Goal: Communication & Community: Answer question/provide support

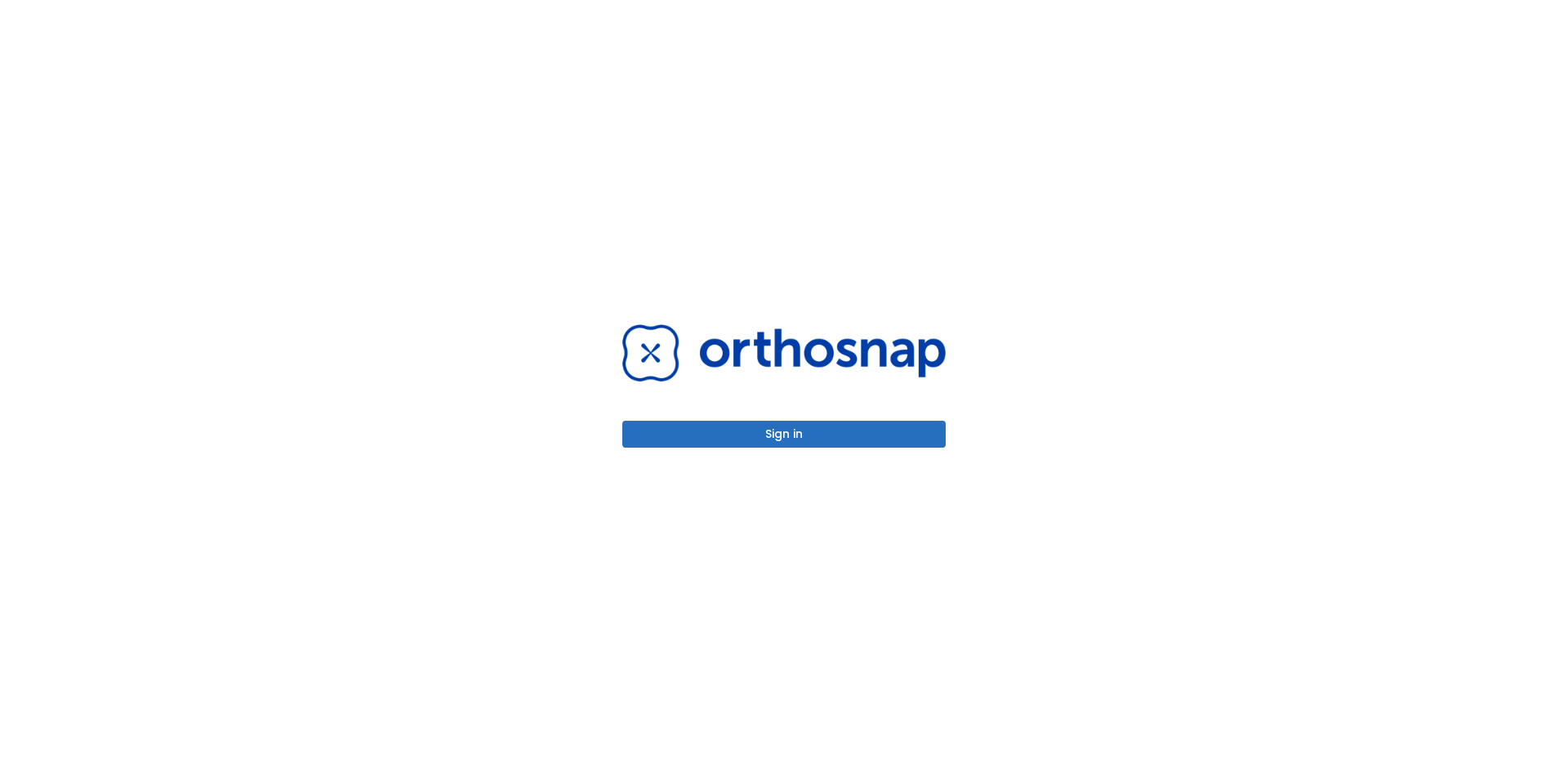
click at [801, 438] on button "Sign in" at bounding box center [784, 434] width 323 height 27
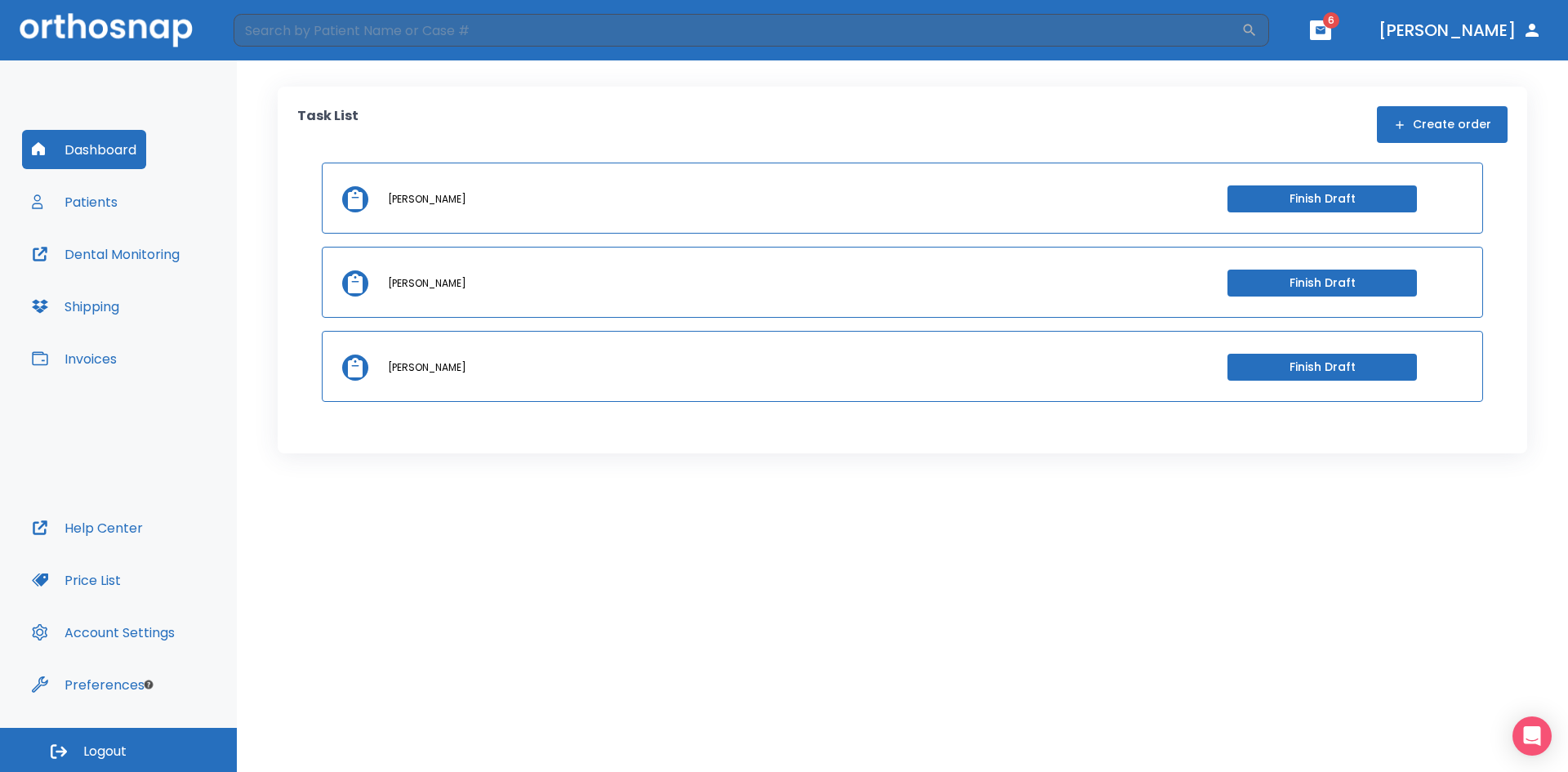
click at [101, 201] on button "Patients" at bounding box center [75, 202] width 106 height 39
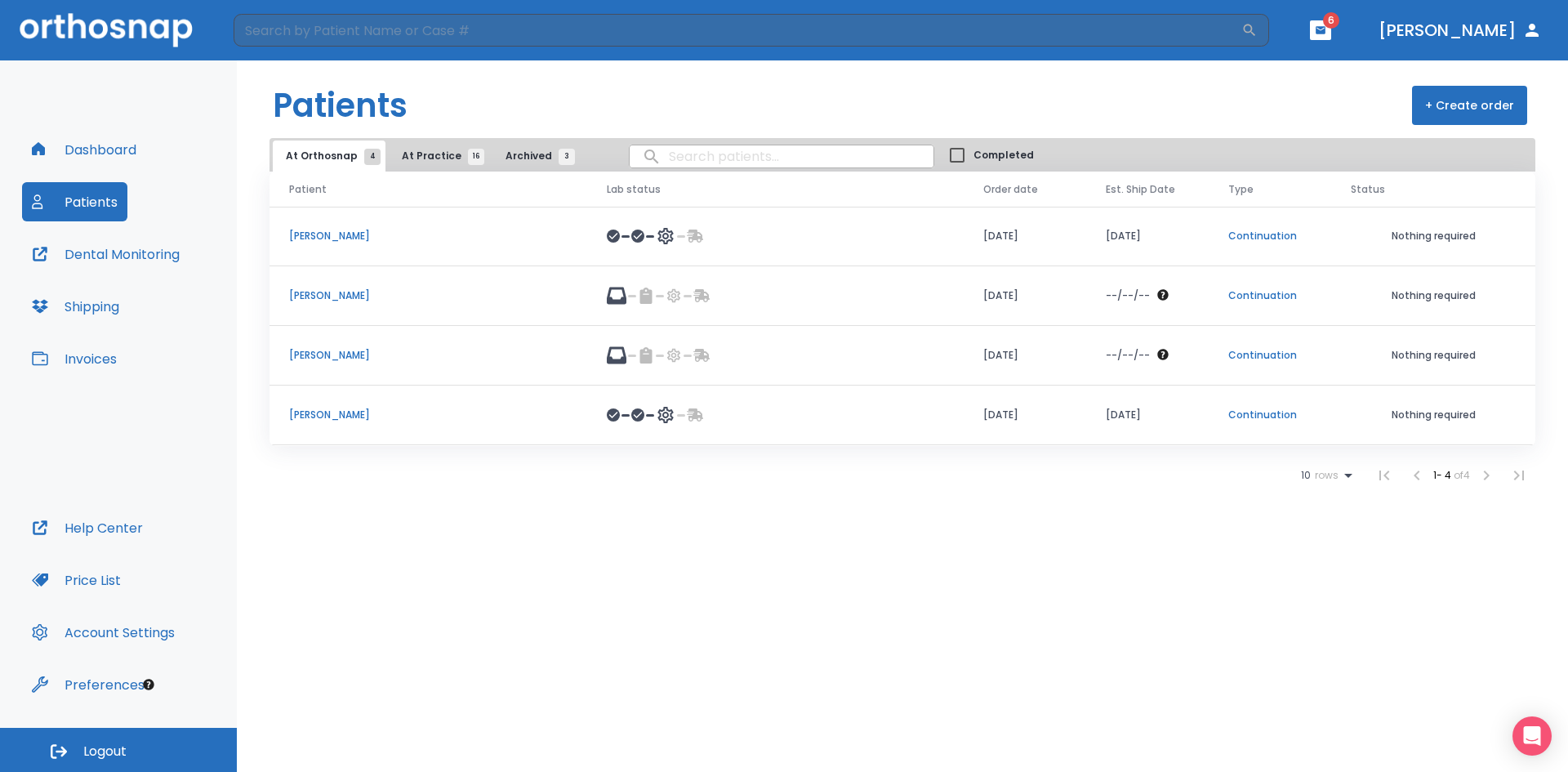
click at [676, 406] on div at bounding box center [660, 415] width 29 height 19
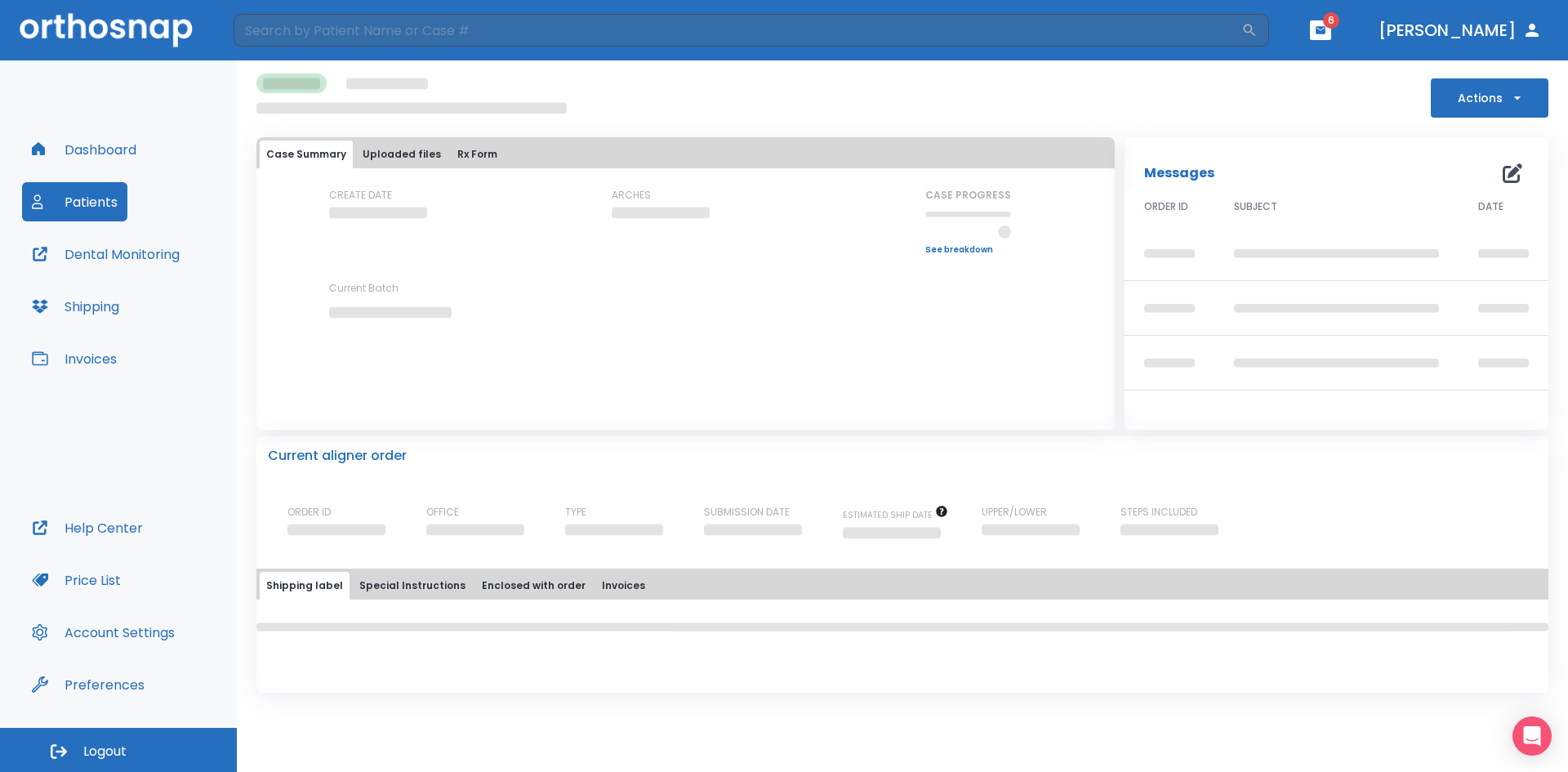
click at [676, 406] on div "Case Summary Uploaded files Rx Form CREATE DATE ARCHES CASE PROGRESS Upper prog…" at bounding box center [685, 283] width 858 height 292
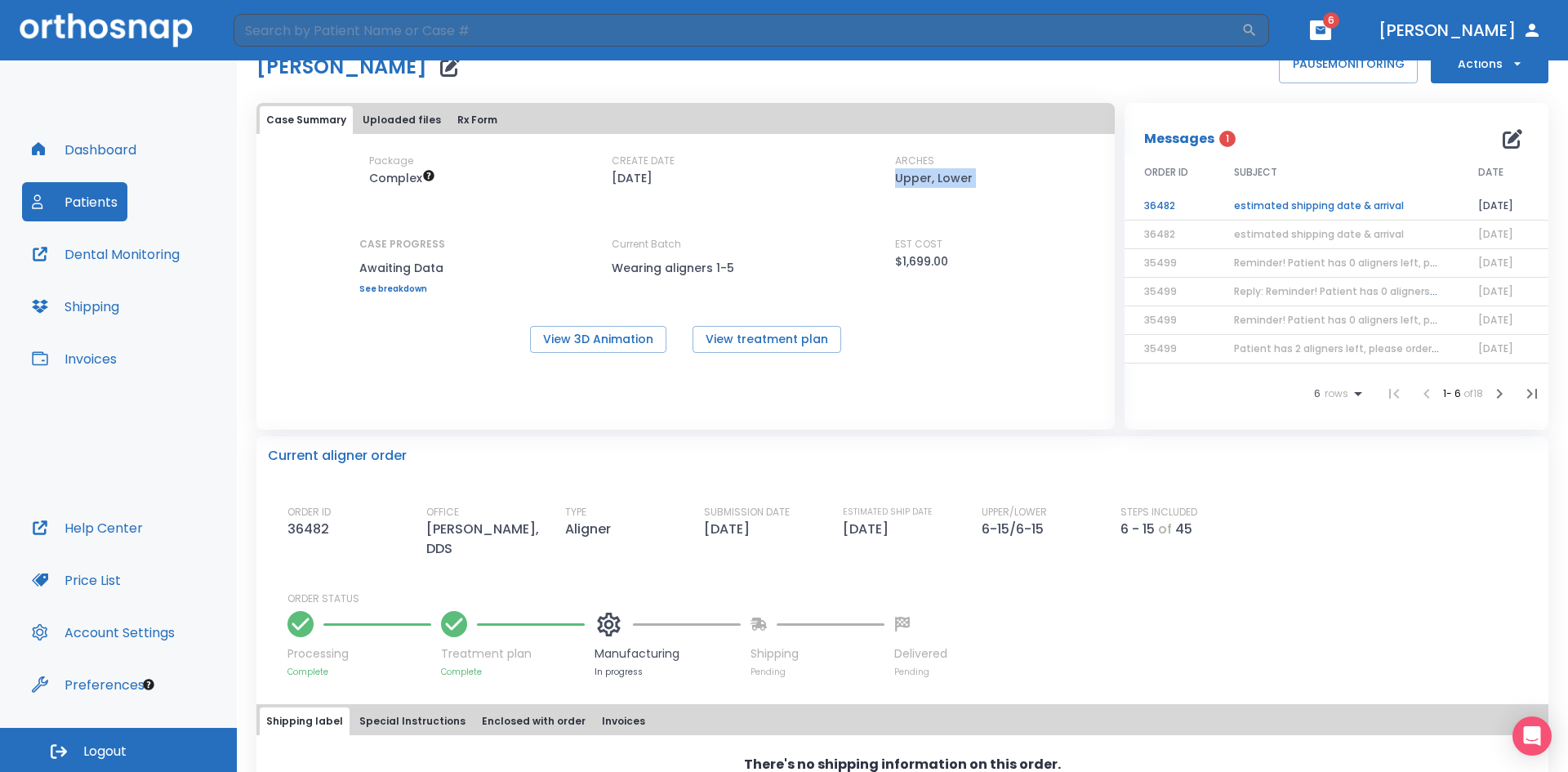
scroll to position [6, 0]
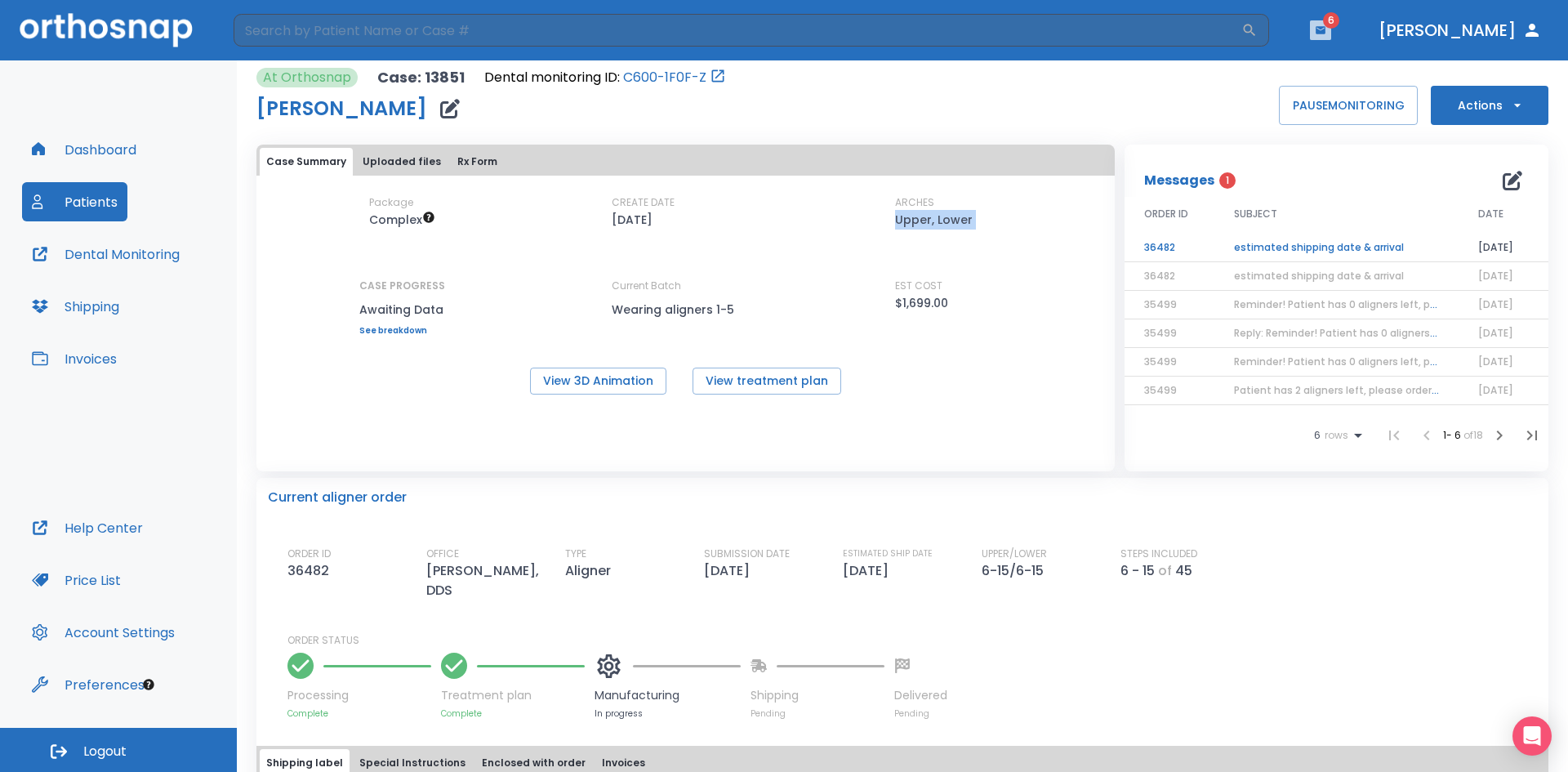
click at [1326, 25] on icon "button" at bounding box center [1320, 30] width 12 height 12
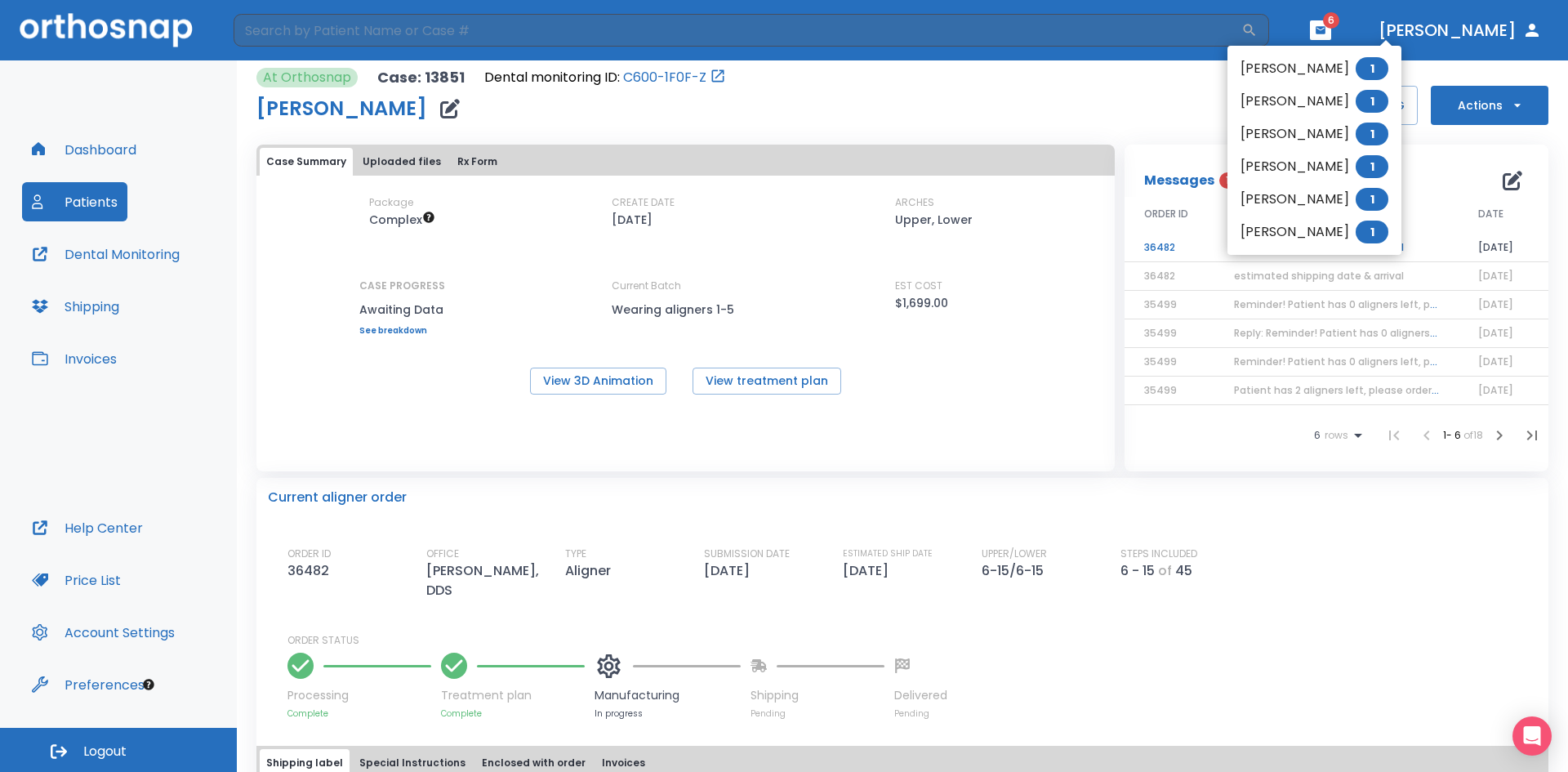
click at [1114, 120] on div at bounding box center [784, 386] width 1568 height 772
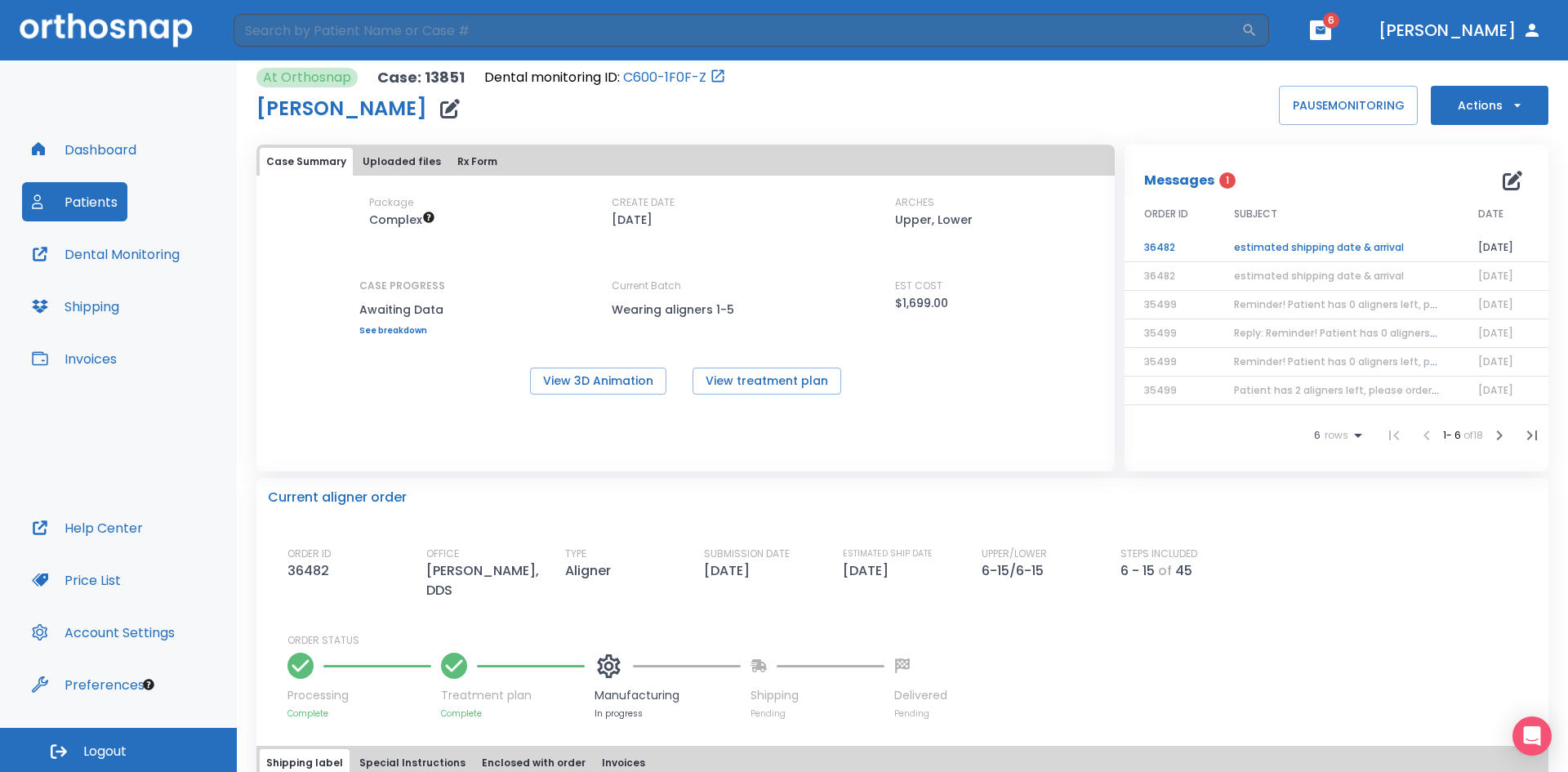
click at [1325, 32] on icon "button" at bounding box center [1320, 30] width 10 height 8
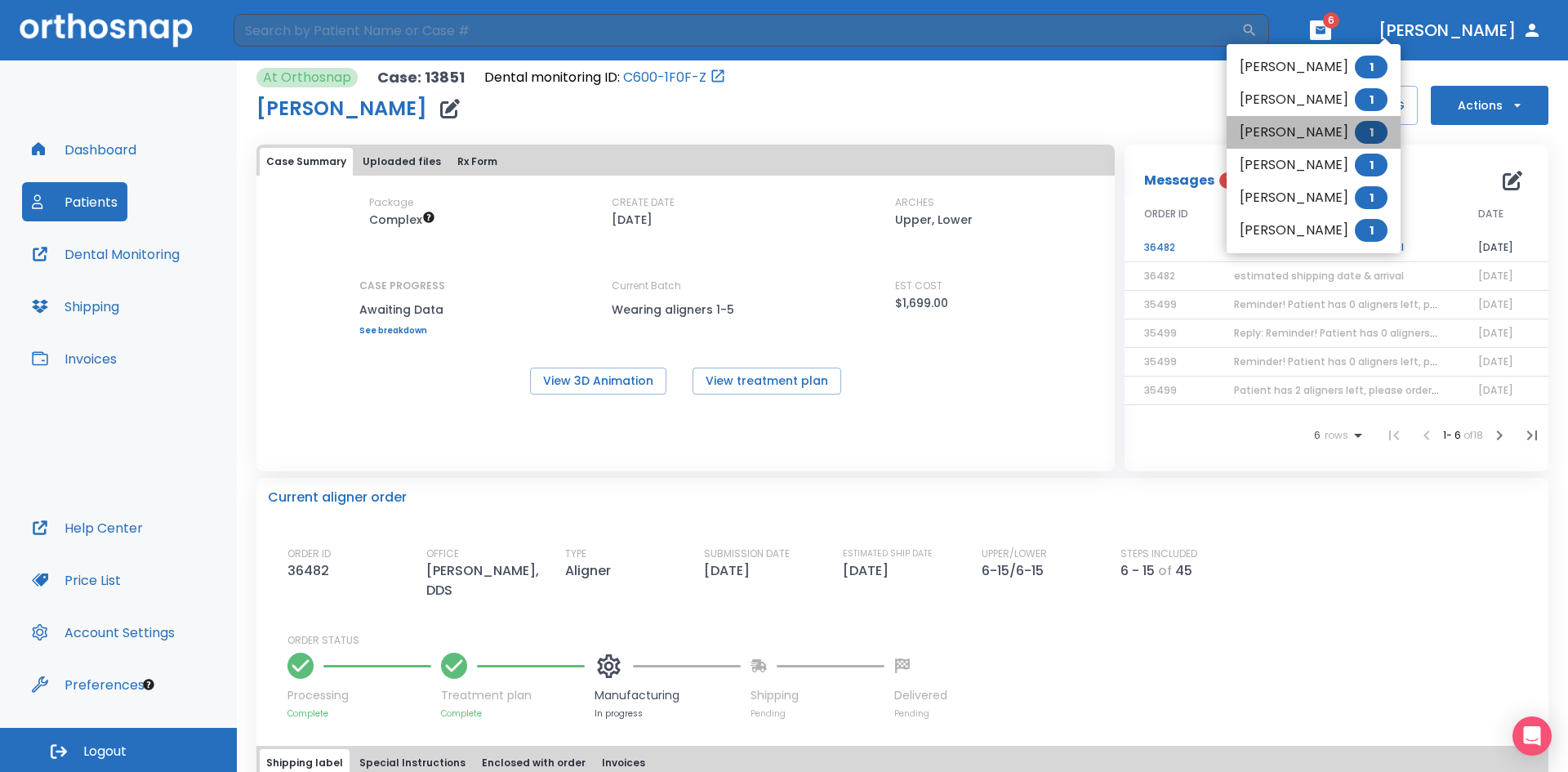
click at [1335, 130] on li "Annette Pocica 1" at bounding box center [1314, 132] width 174 height 33
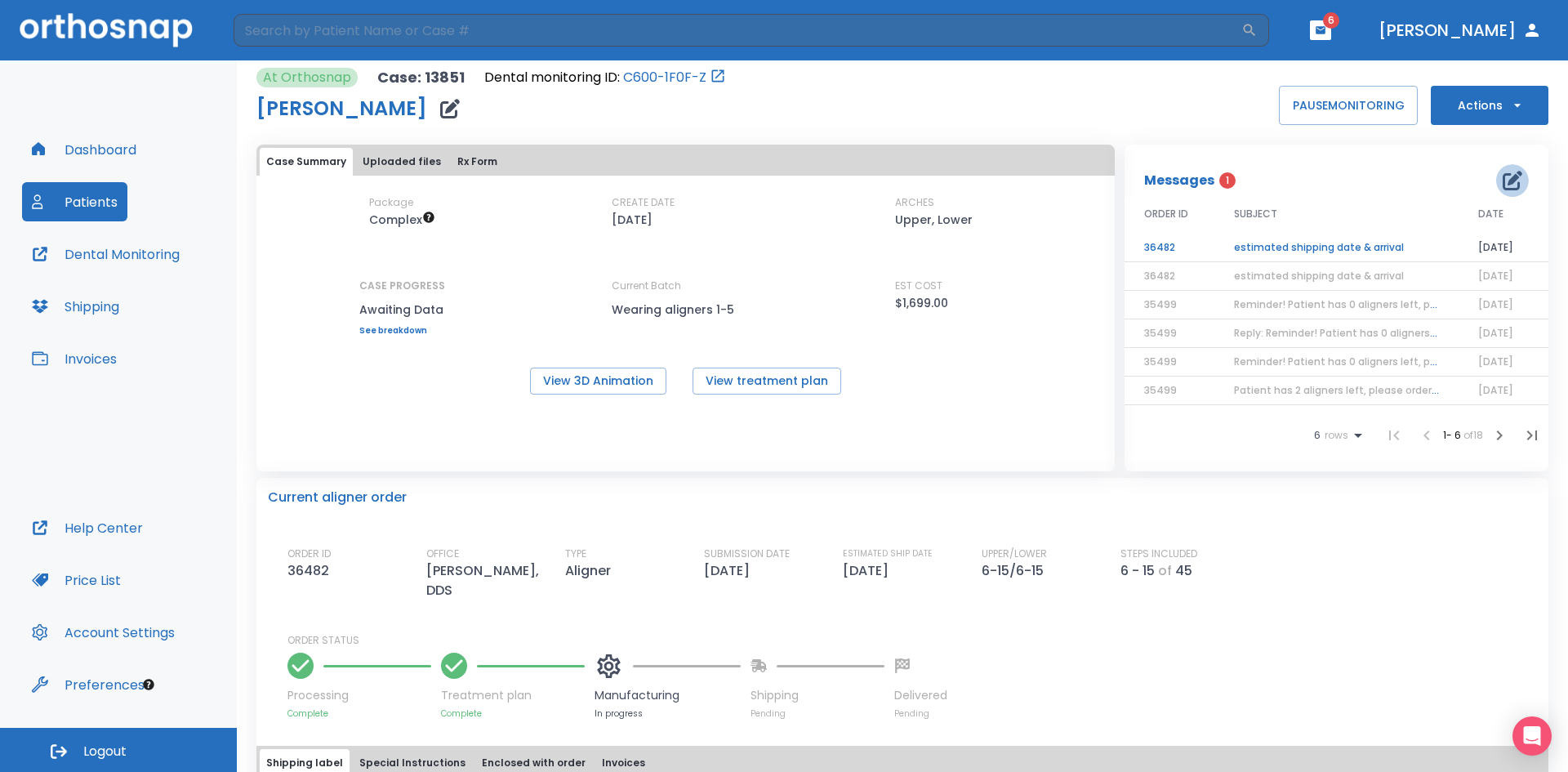
click at [1503, 183] on icon "button" at bounding box center [1513, 181] width 19 height 19
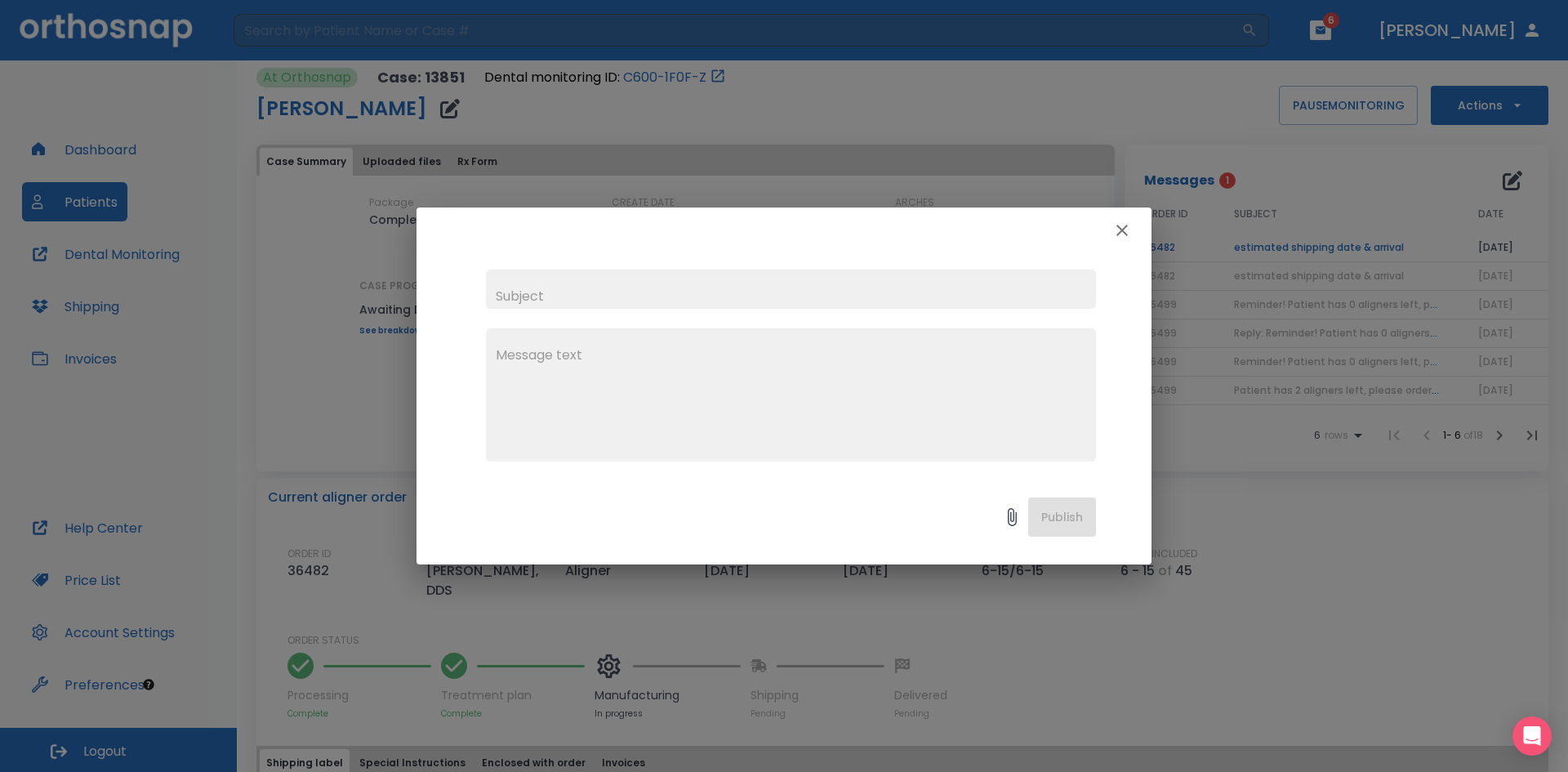
click at [517, 295] on input "text" at bounding box center [791, 289] width 610 height 39
type input "A"
type input "p"
type input "Pt home address"
click at [510, 360] on textarea at bounding box center [791, 402] width 590 height 113
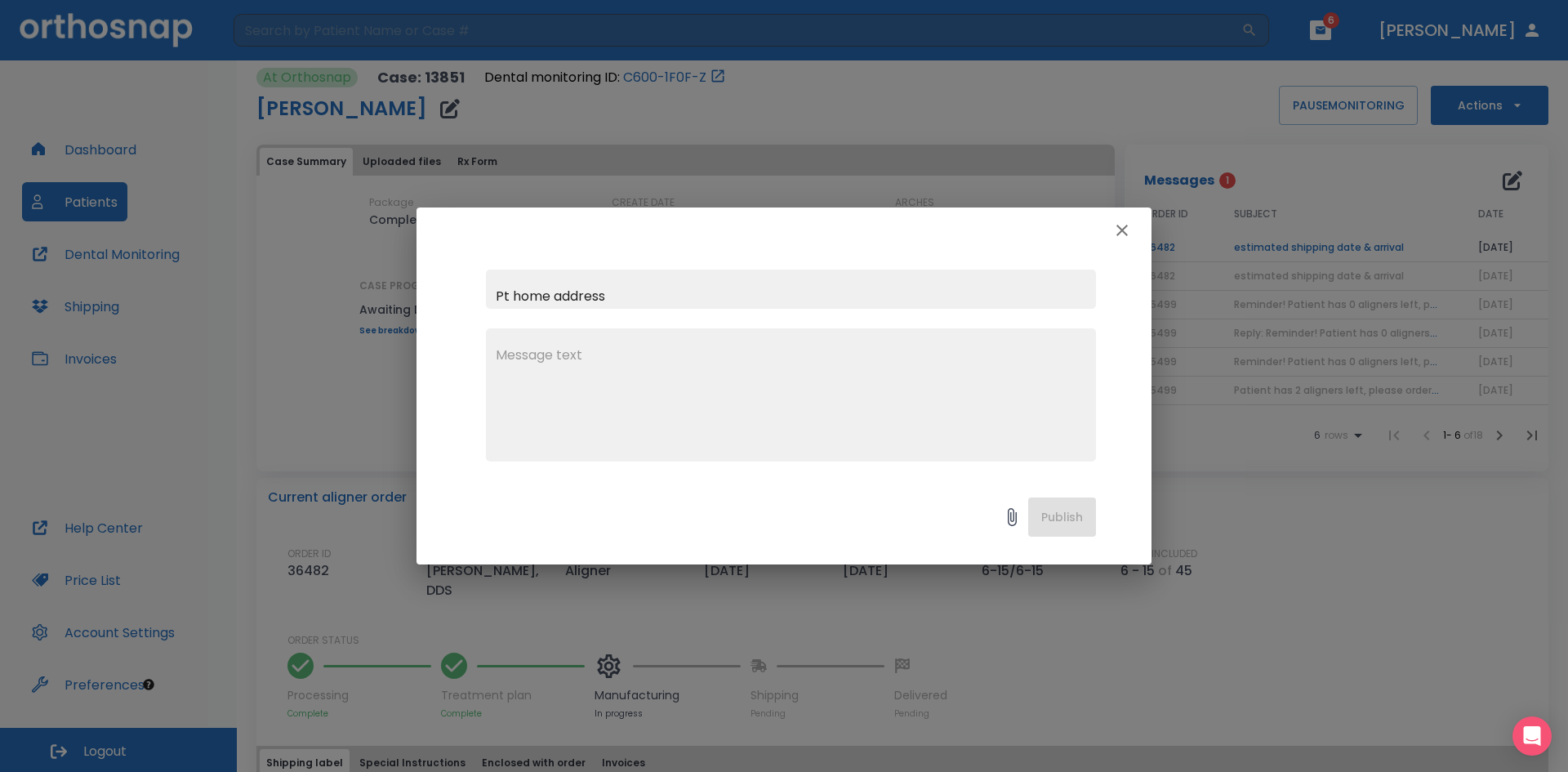
click at [508, 357] on textarea at bounding box center [791, 402] width 590 height 113
paste textarea "11170 Evergreen Lane"
type textarea "11170 Evergreen Lane Charlevoix Mi, 49720"
click at [1048, 517] on button "Publish" at bounding box center [1062, 517] width 68 height 39
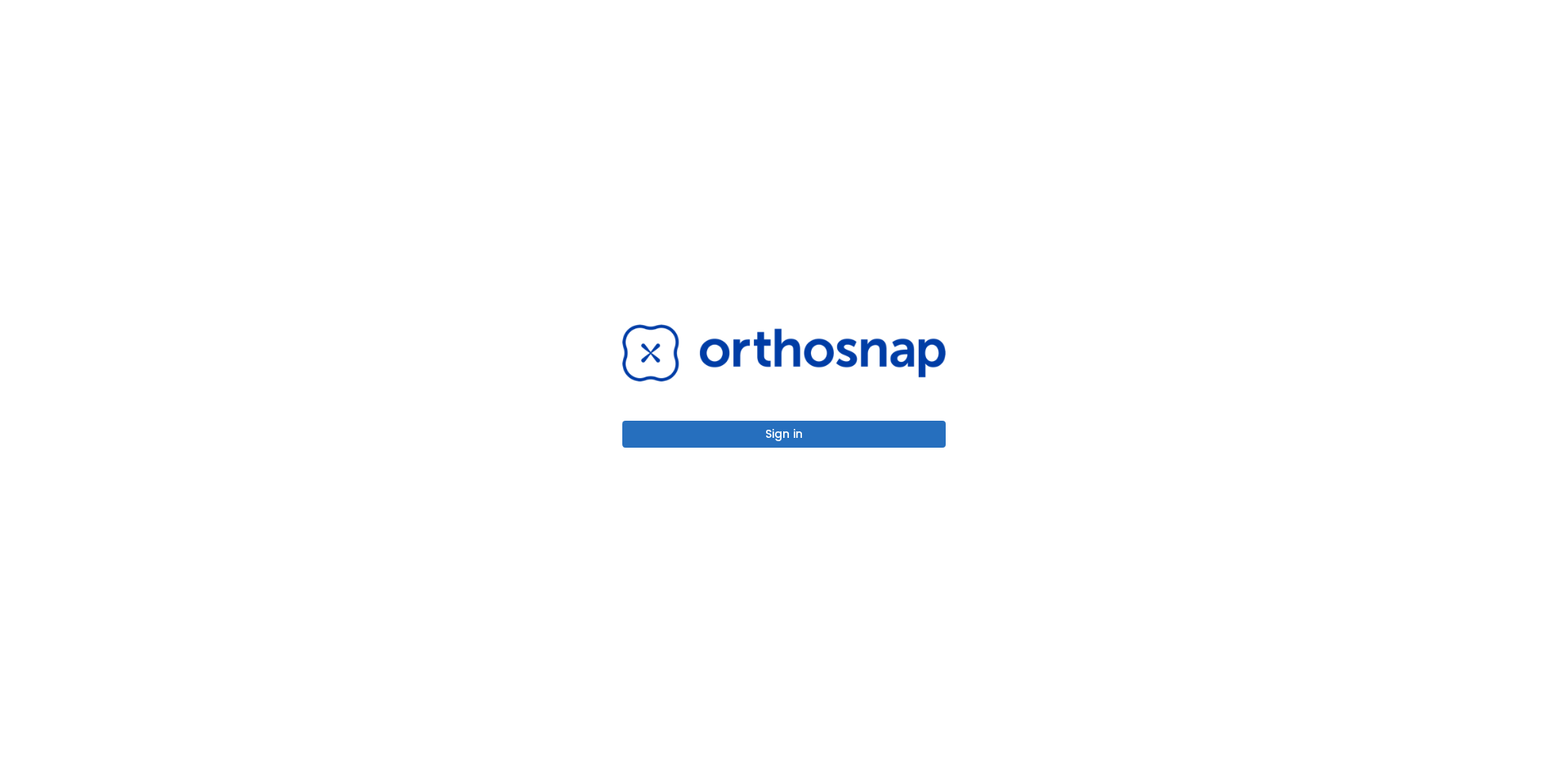
click at [846, 435] on button "Sign in" at bounding box center [784, 434] width 323 height 27
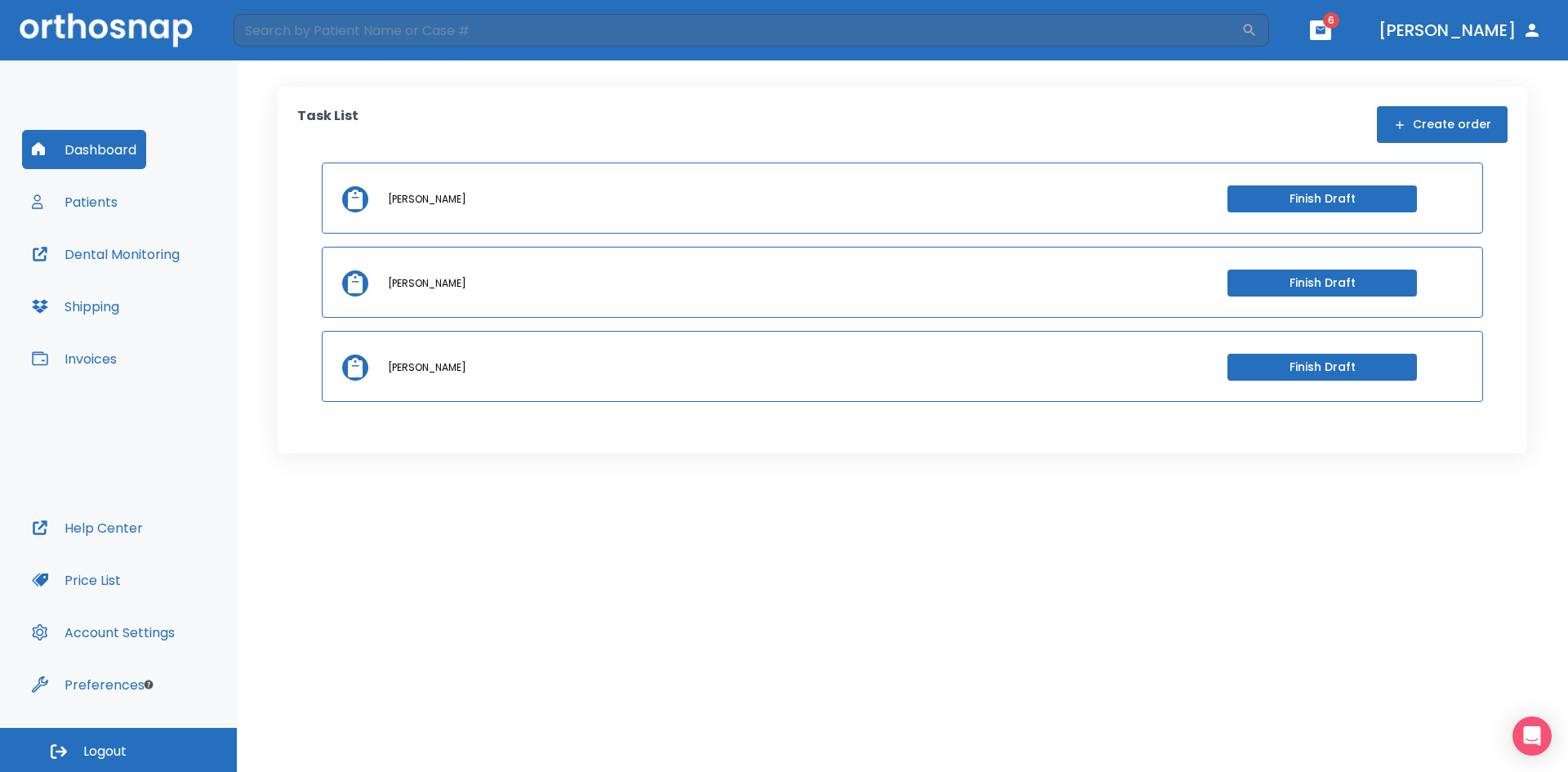
click at [85, 194] on button "Patients" at bounding box center [75, 202] width 106 height 39
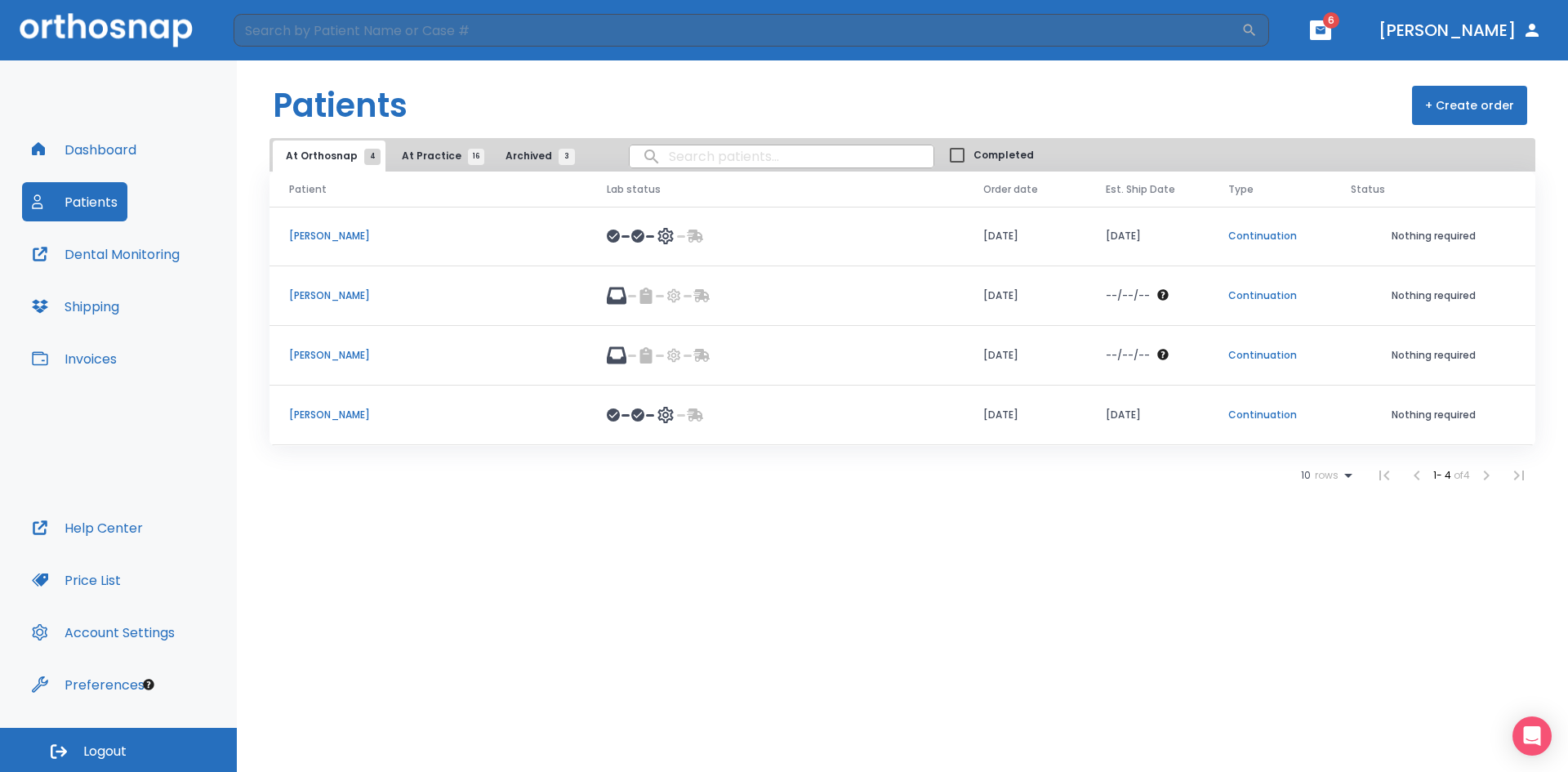
click at [612, 415] on td at bounding box center [776, 415] width 377 height 59
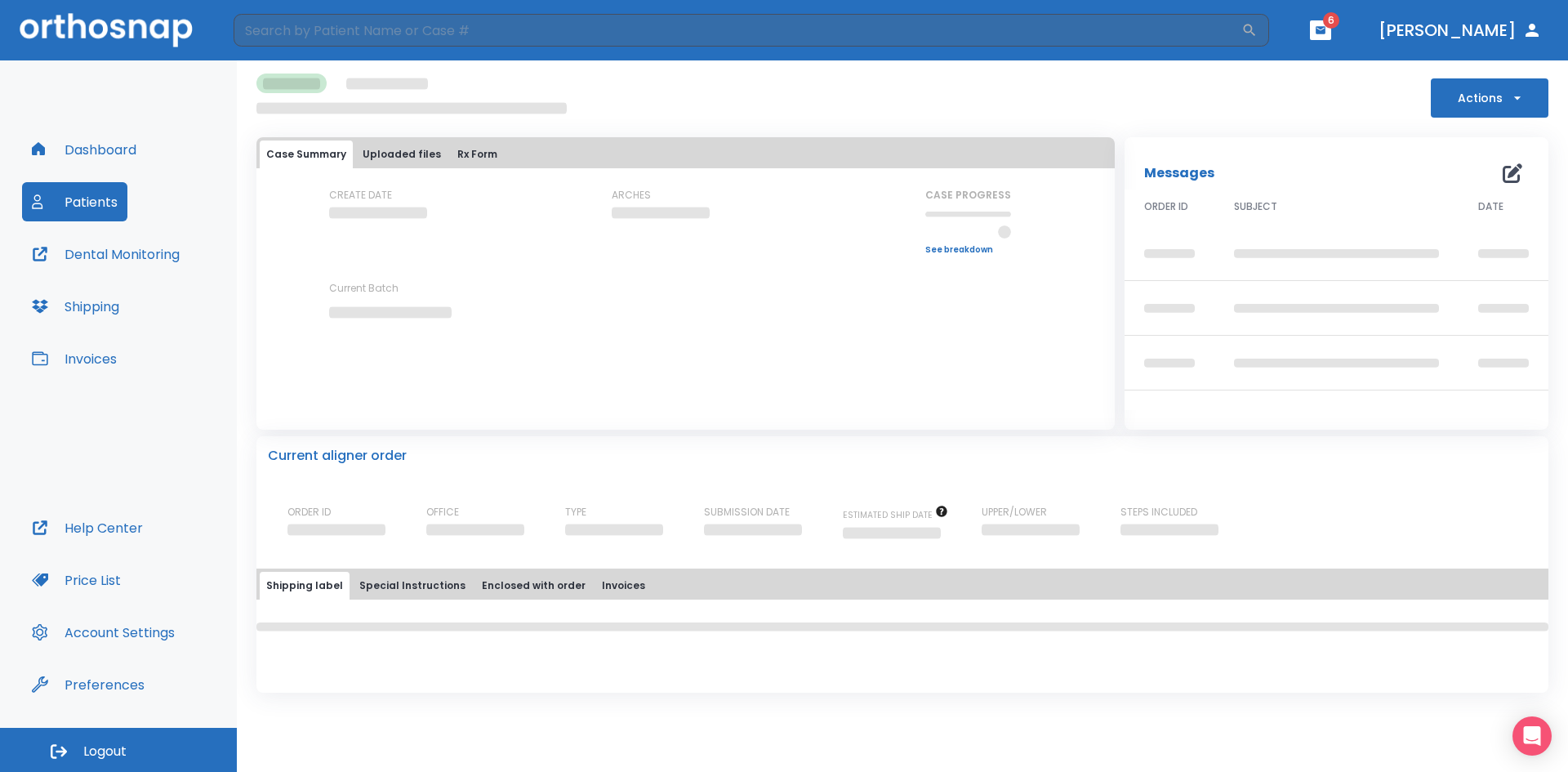
click at [614, 415] on div "Case Summary Uploaded files Rx Form CREATE DATE ARCHES CASE PROGRESS Upper prog…" at bounding box center [685, 283] width 858 height 292
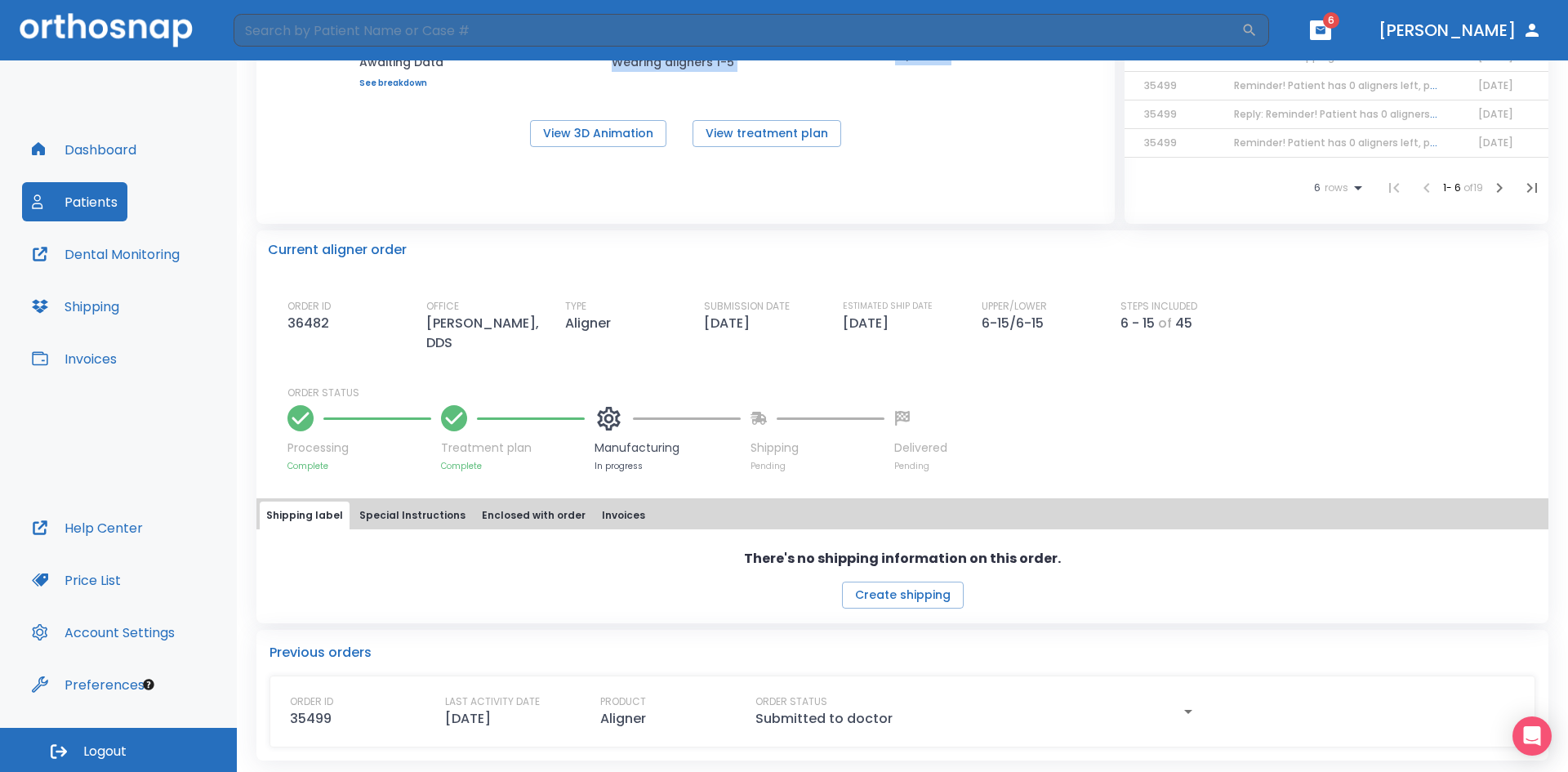
scroll to position [254, 0]
